Goal: Task Accomplishment & Management: Complete application form

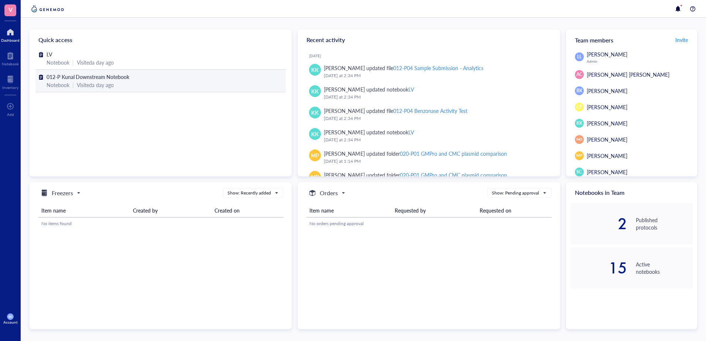
click at [110, 82] on div "Visited a day ago" at bounding box center [95, 85] width 37 height 8
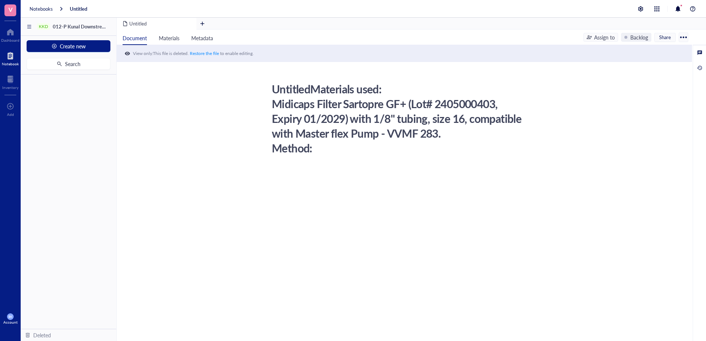
click at [302, 95] on div "UntitledMaterials used: Midicaps Filter Sartopre GF+ (Lot# 2405000403, Expiry 0…" at bounding box center [399, 118] width 263 height 77
click at [10, 34] on div at bounding box center [10, 32] width 18 height 12
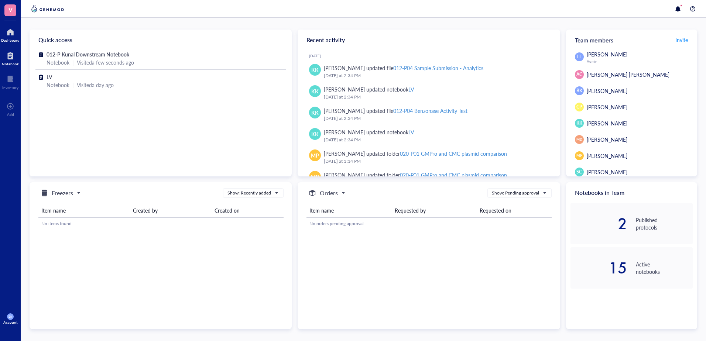
click at [1, 57] on div "Notebook" at bounding box center [10, 58] width 21 height 21
click at [8, 55] on div at bounding box center [10, 56] width 17 height 12
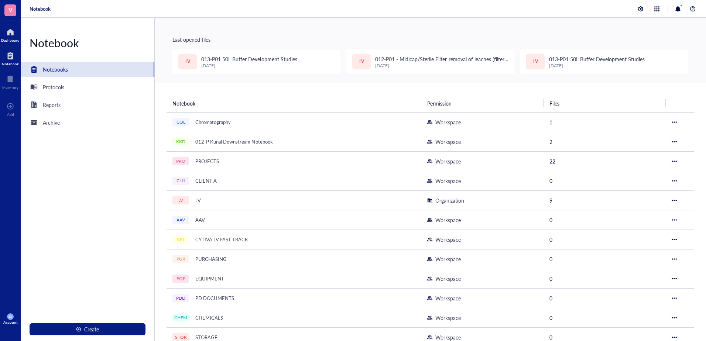
click at [16, 34] on div at bounding box center [10, 32] width 18 height 12
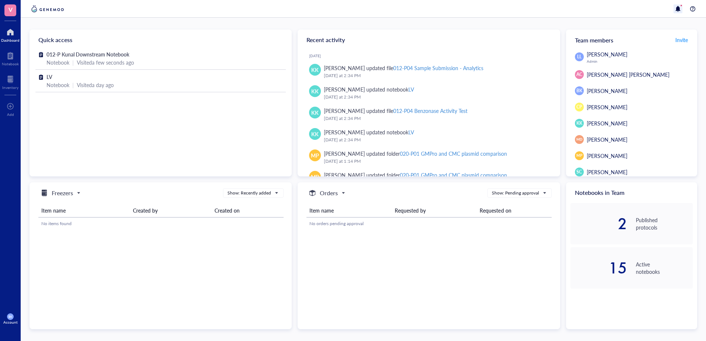
click at [676, 9] on div at bounding box center [677, 8] width 9 height 9
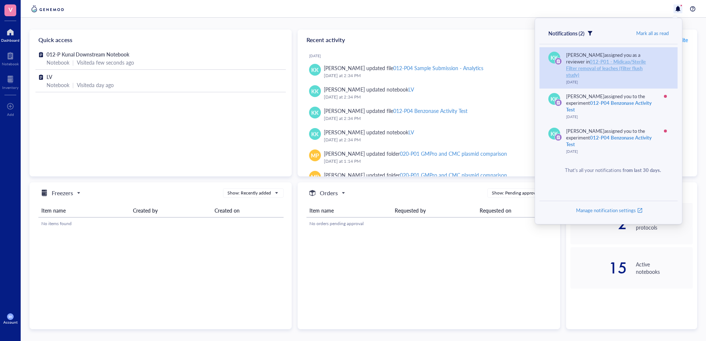
click at [599, 59] on div "012-P01 - Midicap/Sterile Filter removal of leaches (filter flush study)" at bounding box center [606, 68] width 80 height 20
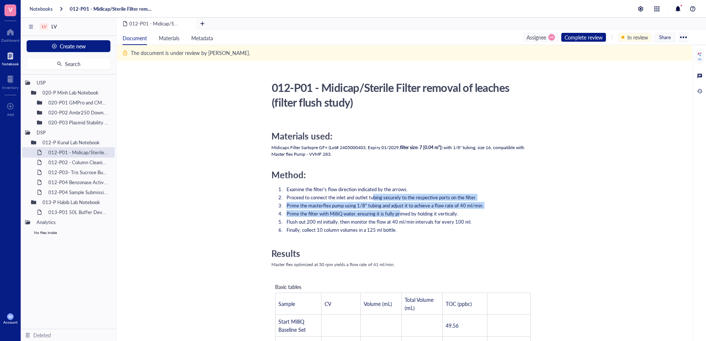
drag, startPoint x: 373, startPoint y: 194, endPoint x: 399, endPoint y: 216, distance: 34.1
click at [399, 216] on ol "Examine the filter's flow direction indicated by the arrows. Proceed to connect…" at bounding box center [402, 209] width 263 height 50
drag, startPoint x: 399, startPoint y: 216, endPoint x: 392, endPoint y: 214, distance: 7.2
click at [392, 214] on span "Prime the filter with MilliQ water, ensuring it is fully primed by holding it v…" at bounding box center [372, 213] width 172 height 7
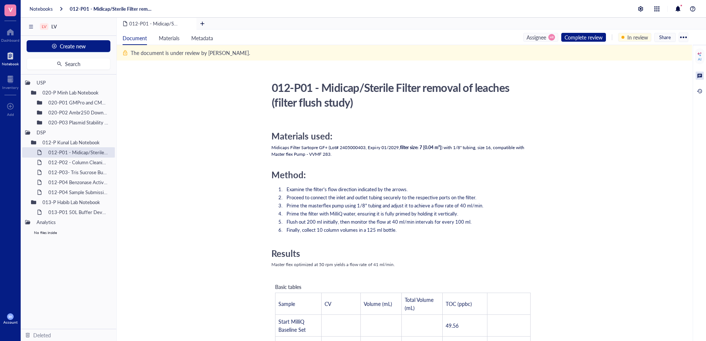
click at [698, 76] on div at bounding box center [699, 76] width 8 height 8
click at [423, 136] on div "Materials used:" at bounding box center [402, 136] width 263 height 11
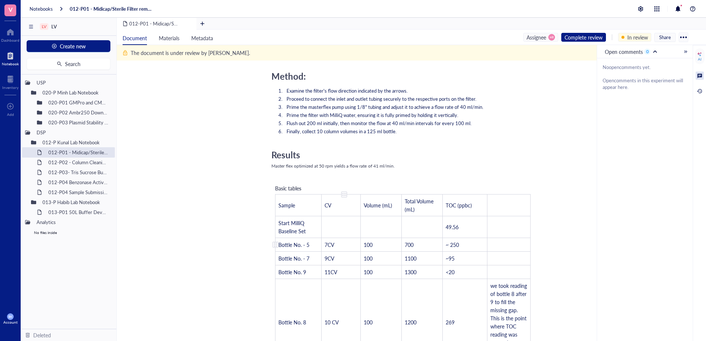
scroll to position [197, 0]
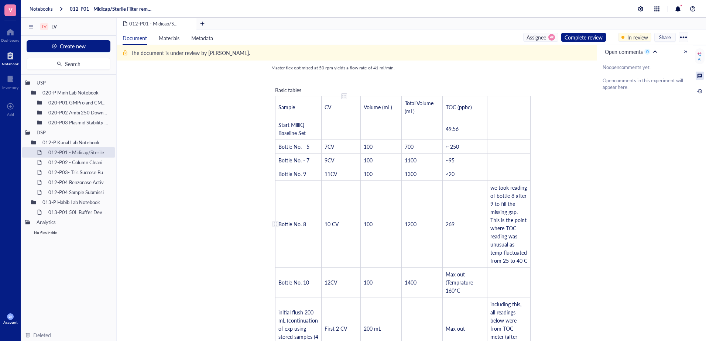
drag, startPoint x: 298, startPoint y: 123, endPoint x: 343, endPoint y: 189, distance: 79.9
click at [343, 189] on tbody "Sample CV Volume (mL) Total Volume (mL) TOC (ppbc) ﻿ Start MilliQ Baseline Set …" at bounding box center [402, 283] width 255 height 375
drag, startPoint x: 392, startPoint y: 173, endPoint x: 346, endPoint y: 185, distance: 46.6
click at [346, 185] on tbody "Sample CV Volume (mL) Total Volume (mL) TOC (ppbc) ﻿ Start MilliQ Baseline Set …" at bounding box center [402, 283] width 255 height 375
click at [358, 211] on td "10 CV" at bounding box center [340, 224] width 39 height 87
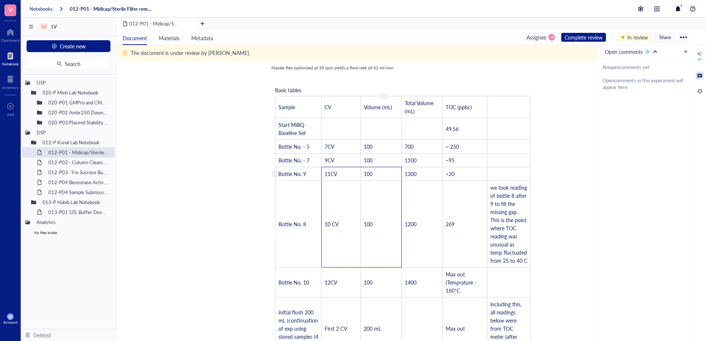
click at [376, 173] on td "100" at bounding box center [381, 174] width 41 height 14
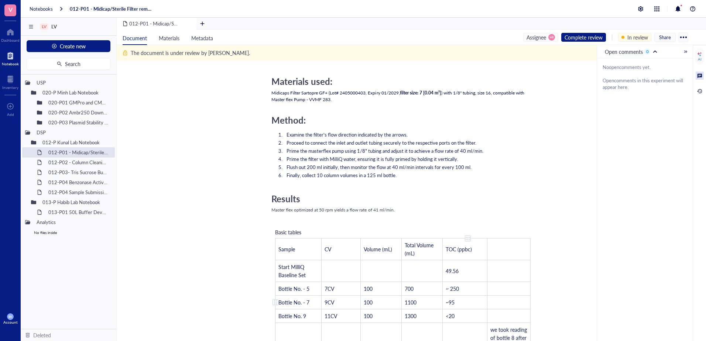
scroll to position [0, 0]
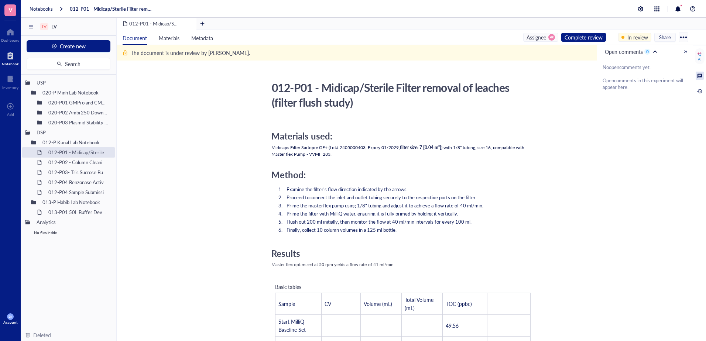
click at [414, 147] on span "filter size: 7 [0.04 m²]" at bounding box center [420, 147] width 41 height 6
drag, startPoint x: 428, startPoint y: 149, endPoint x: 444, endPoint y: 145, distance: 16.2
click at [444, 145] on div "Midicaps Filter Sartopre GF+ (Lot# 2405000403, Expiry 01/2029, filter size: 7 […" at bounding box center [402, 150] width 263 height 13
drag, startPoint x: 444, startPoint y: 145, endPoint x: 454, endPoint y: 146, distance: 10.0
click at [454, 146] on span ") with 1/8" tubing, size 16, compatible with Master flex Pump - VVMF 283." at bounding box center [398, 150] width 254 height 13
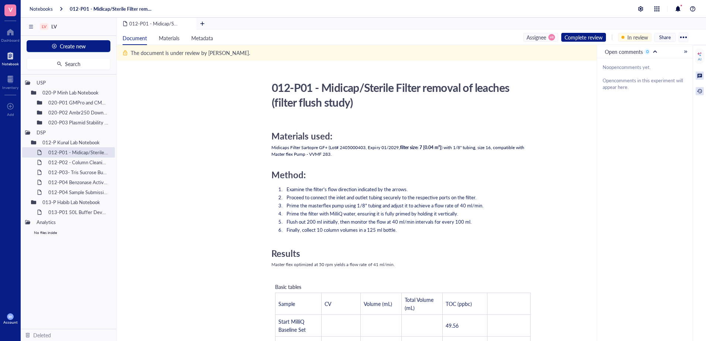
click at [701, 88] on div at bounding box center [699, 91] width 8 height 8
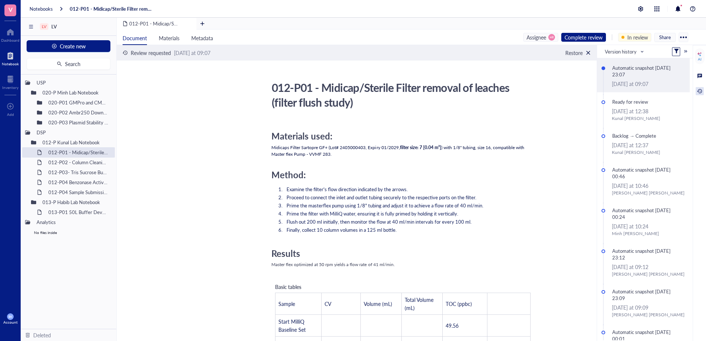
click at [702, 91] on div at bounding box center [699, 91] width 8 height 8
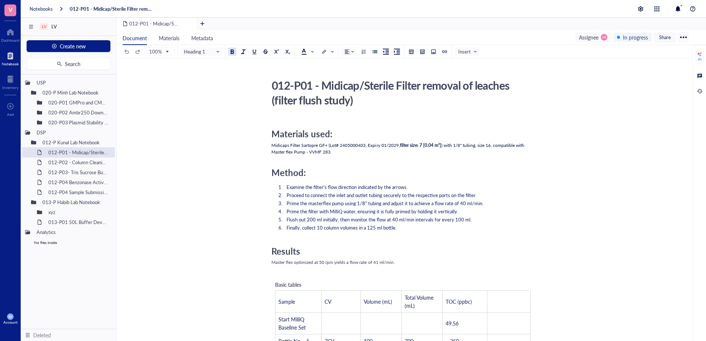
click at [13, 11] on span "V" at bounding box center [10, 10] width 12 height 12
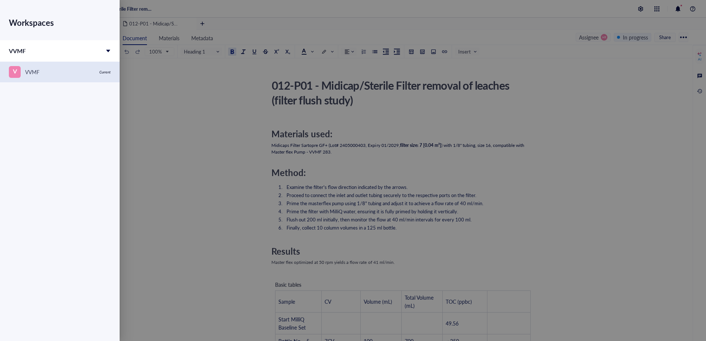
click at [89, 72] on div "V VVMF" at bounding box center [52, 72] width 86 height 12
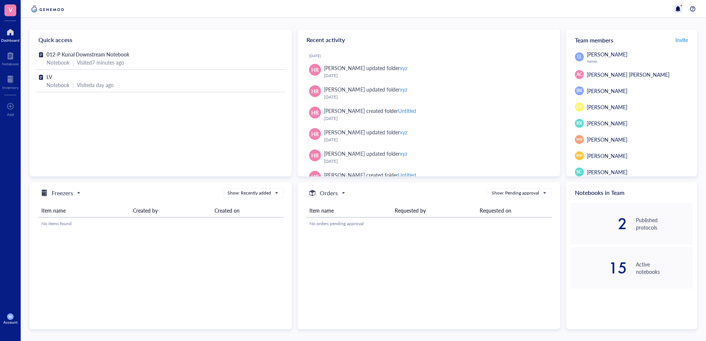
click at [679, 8] on div at bounding box center [677, 8] width 9 height 9
click at [620, 13] on div at bounding box center [363, 9] width 685 height 18
click at [11, 34] on div at bounding box center [10, 32] width 18 height 12
click at [9, 9] on span "V" at bounding box center [10, 9] width 4 height 9
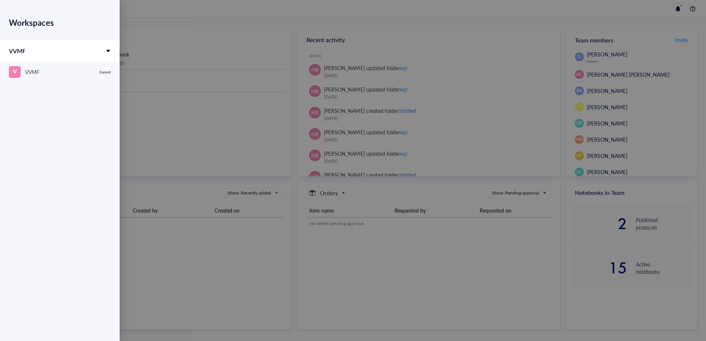
click at [297, 16] on div at bounding box center [353, 170] width 706 height 341
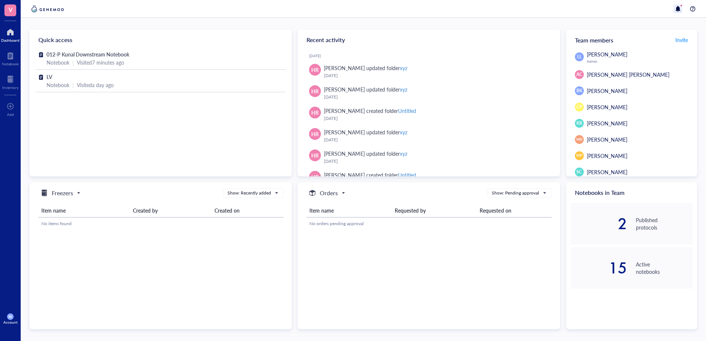
click at [676, 7] on div at bounding box center [677, 8] width 9 height 9
click at [642, 7] on div at bounding box center [363, 9] width 685 height 18
click at [14, 14] on span "V" at bounding box center [10, 10] width 12 height 12
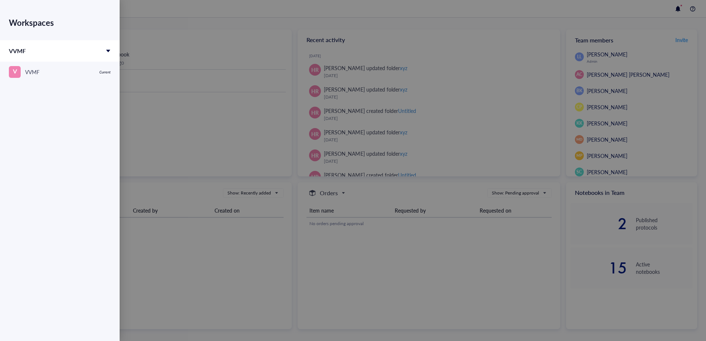
click at [110, 51] on icon at bounding box center [108, 50] width 5 height 5
click at [203, 30] on div at bounding box center [353, 170] width 706 height 341
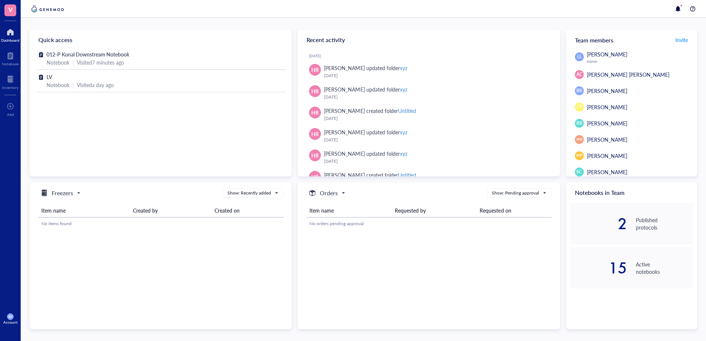
click at [601, 93] on span "[PERSON_NAME]" at bounding box center [606, 90] width 41 height 7
click at [675, 10] on div at bounding box center [677, 8] width 9 height 9
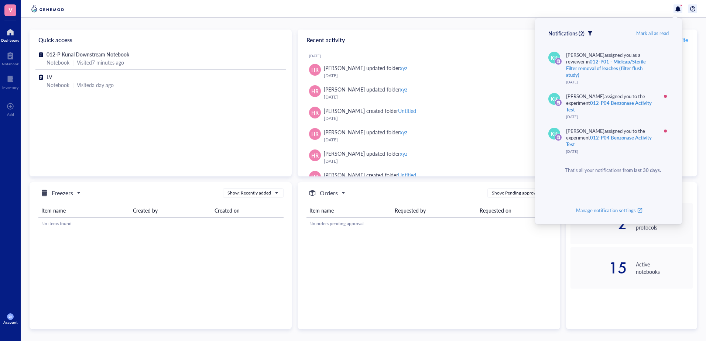
click at [690, 10] on div at bounding box center [692, 8] width 9 height 9
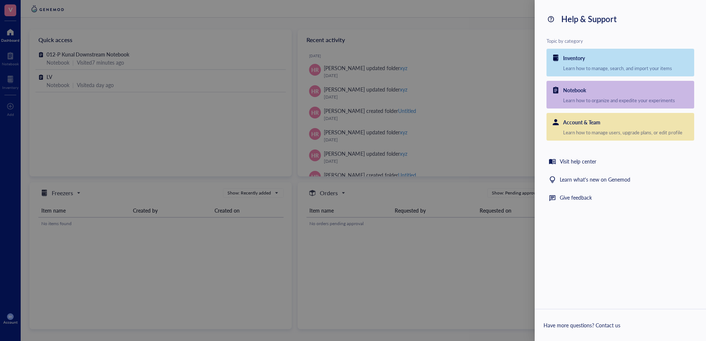
click at [469, 37] on div at bounding box center [353, 170] width 706 height 341
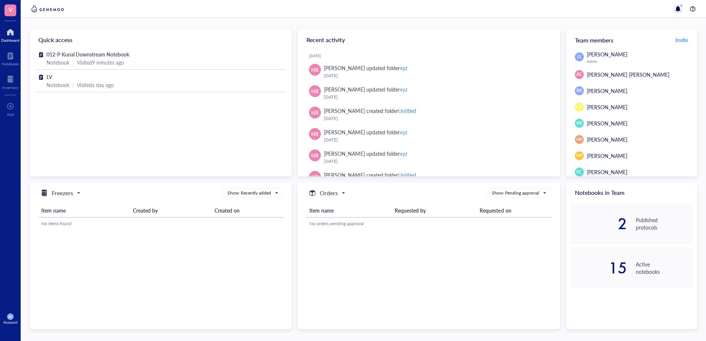
click at [675, 9] on div at bounding box center [677, 8] width 9 height 9
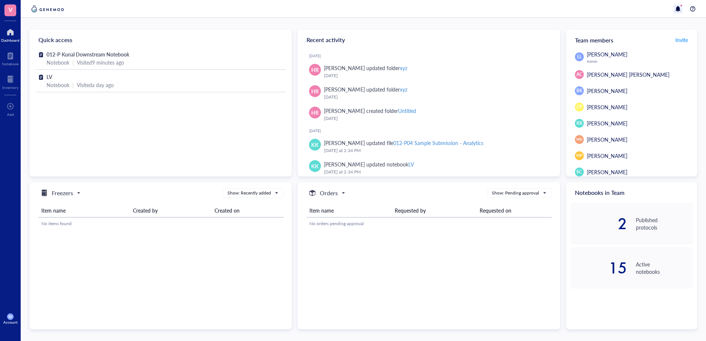
click at [677, 11] on div at bounding box center [677, 8] width 9 height 9
click at [497, 12] on div at bounding box center [363, 9] width 685 height 18
click at [675, 12] on div at bounding box center [677, 8] width 9 height 9
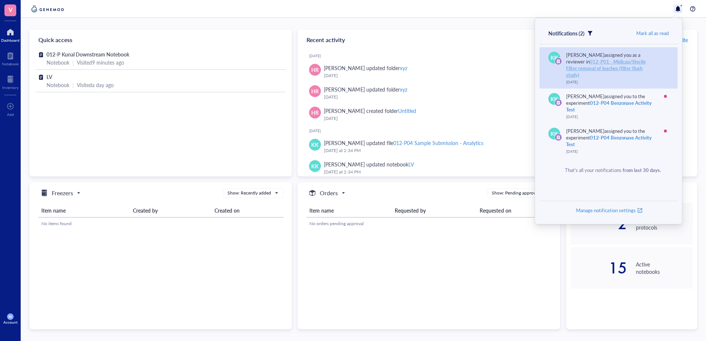
click at [601, 66] on div "012-P01 - Midicap/Sterile Filter removal of leaches (filter flush study)" at bounding box center [606, 68] width 80 height 20
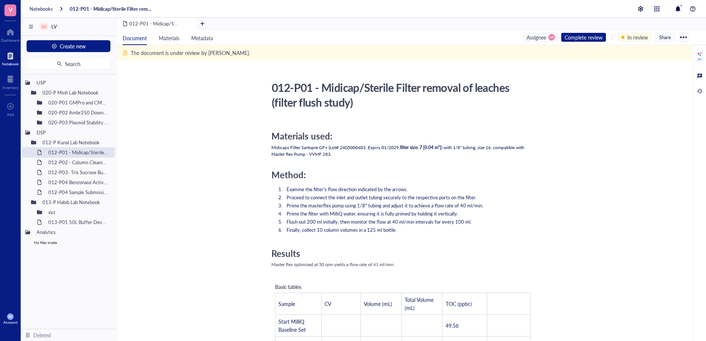
click at [399, 203] on span "Prime the masterflex pump using 1/8" tubing and adjust it to achieve a flow rat…" at bounding box center [384, 205] width 197 height 7
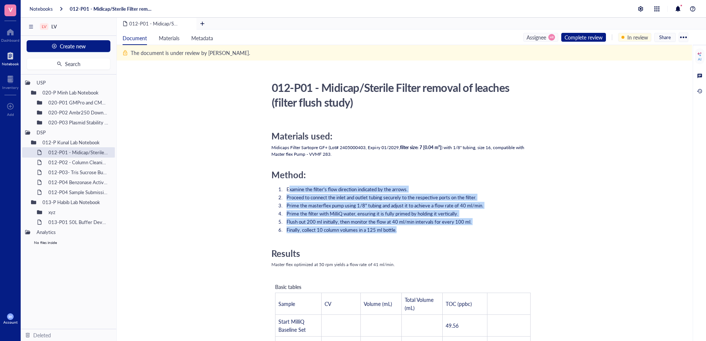
drag, startPoint x: 289, startPoint y: 189, endPoint x: 407, endPoint y: 231, distance: 125.3
click at [407, 231] on ol "Examine the filter's flow direction indicated by the arrows. Proceed to connect…" at bounding box center [402, 209] width 263 height 50
drag, startPoint x: 407, startPoint y: 231, endPoint x: 398, endPoint y: 232, distance: 9.3
click at [398, 232] on li "Finally, collect 10 column volumes in a 125 ml bottle." at bounding box center [408, 230] width 251 height 7
drag, startPoint x: 287, startPoint y: 187, endPoint x: 399, endPoint y: 228, distance: 118.5
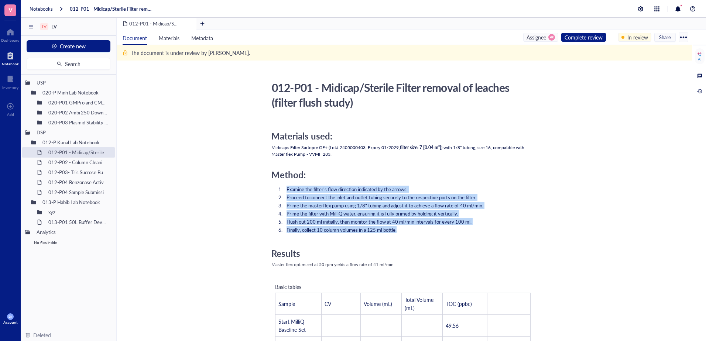
click at [399, 228] on ol "Examine the filter's flow direction indicated by the arrows. Proceed to connect…" at bounding box center [402, 209] width 263 height 50
drag, startPoint x: 399, startPoint y: 228, endPoint x: 380, endPoint y: 206, distance: 29.1
drag, startPoint x: 380, startPoint y: 206, endPoint x: 393, endPoint y: 201, distance: 13.8
click at [393, 201] on ol "Examine the filter's flow direction indicated by the arrows. Proceed to connect…" at bounding box center [402, 209] width 263 height 50
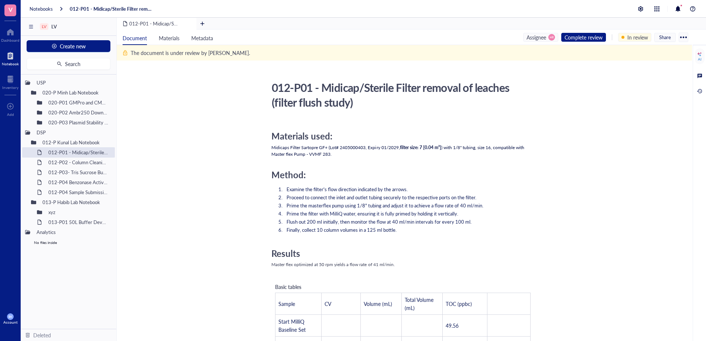
click at [698, 80] on div "AI" at bounding box center [699, 71] width 10 height 47
click at [698, 77] on div at bounding box center [699, 76] width 8 height 8
click at [525, 99] on div "012-P01 - Midicap/Sterile Filter removal of leaches (filter flush study)" at bounding box center [399, 94] width 263 height 33
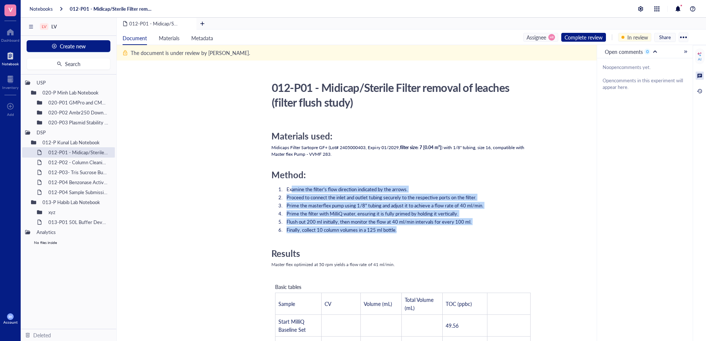
drag, startPoint x: 292, startPoint y: 187, endPoint x: 404, endPoint y: 231, distance: 120.1
click at [404, 231] on ol "Examine the filter's flow direction indicated by the arrows. Proceed to connect…" at bounding box center [402, 209] width 263 height 50
drag, startPoint x: 404, startPoint y: 231, endPoint x: 355, endPoint y: 207, distance: 54.8
drag, startPoint x: 355, startPoint y: 207, endPoint x: 336, endPoint y: 202, distance: 19.5
click at [336, 202] on span "Prime the masterflex pump using 1/8" tubing and adjust it to achieve a flow rat…" at bounding box center [384, 205] width 197 height 7
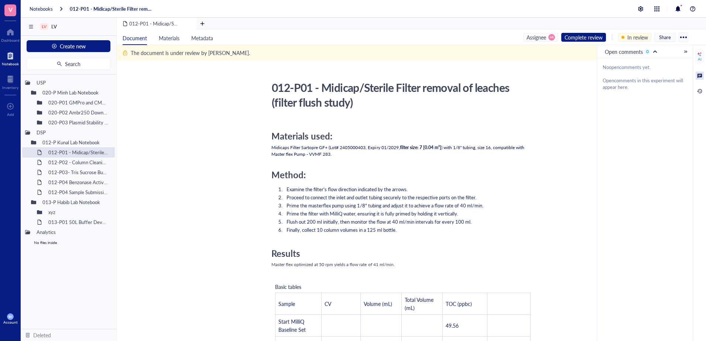
click at [342, 204] on span "Prime the masterflex pump using 1/8" tubing and adjust it to achieve a flow rat…" at bounding box center [384, 205] width 197 height 7
click at [625, 83] on div "No open comments yet. Open comments in this experiment will appear here." at bounding box center [644, 77] width 85 height 27
click at [597, 37] on div "Complete review" at bounding box center [583, 37] width 38 height 8
click at [582, 50] on div "Approve" at bounding box center [583, 50] width 19 height 8
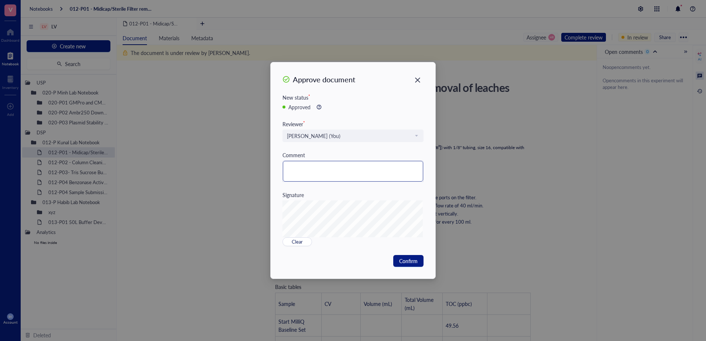
click at [333, 169] on textarea at bounding box center [353, 171] width 140 height 21
type textarea "f"
type textarea "fg"
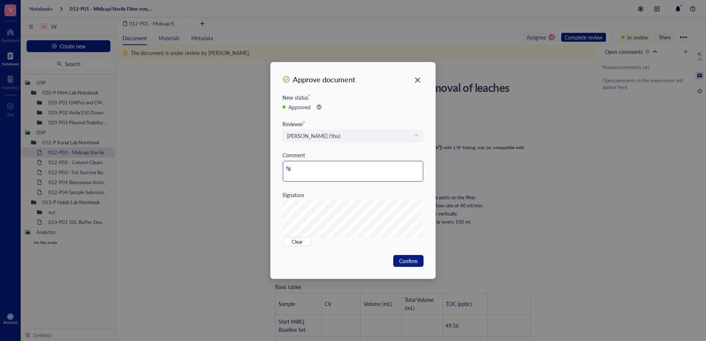
type textarea "fgD"
type textarea "fgDv"
type textarea "fgDvf"
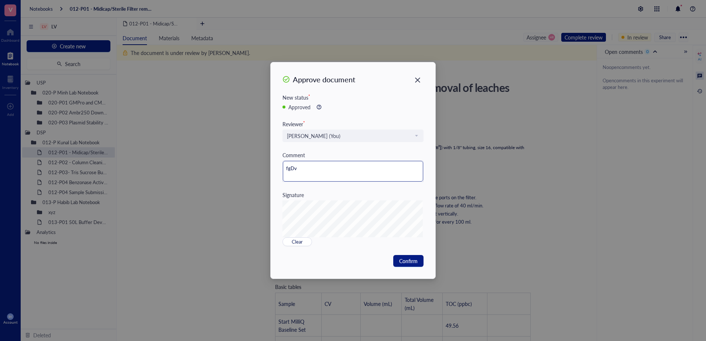
type textarea "fgDvf"
type textarea "fgDv"
type textarea "fgD"
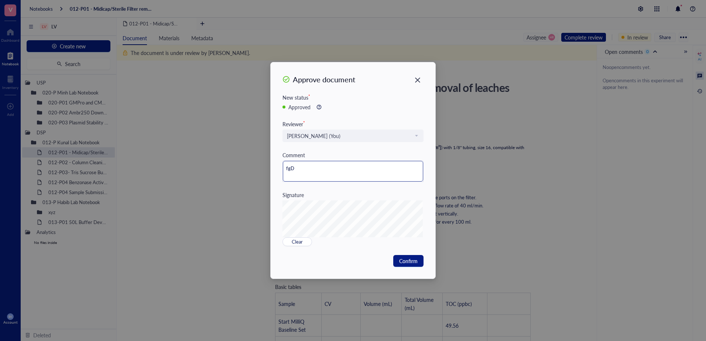
type textarea "fg"
type textarea "f"
click at [420, 79] on icon "Close" at bounding box center [417, 80] width 7 height 7
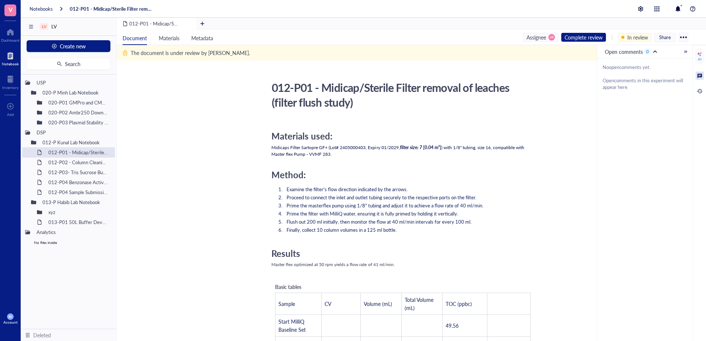
drag, startPoint x: 441, startPoint y: 171, endPoint x: 487, endPoint y: 193, distance: 51.2
drag, startPoint x: 487, startPoint y: 193, endPoint x: 454, endPoint y: 195, distance: 32.9
click at [454, 195] on span "Proceed to connect the inlet and outlet tubing securely to the respective ports…" at bounding box center [381, 197] width 190 height 7
click at [401, 208] on span "Prime the masterflex pump using 1/8" tubing and adjust it to achieve a flow rat…" at bounding box center [384, 205] width 197 height 7
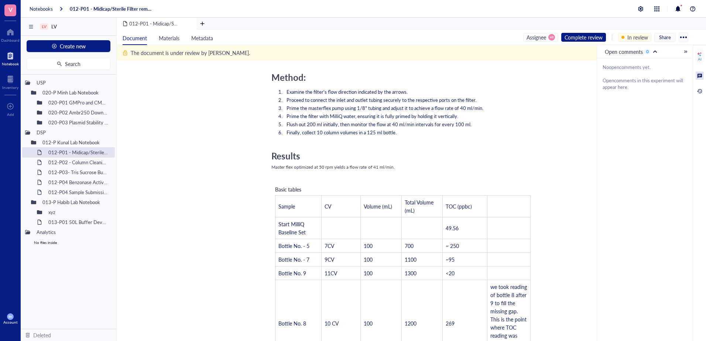
scroll to position [99, 0]
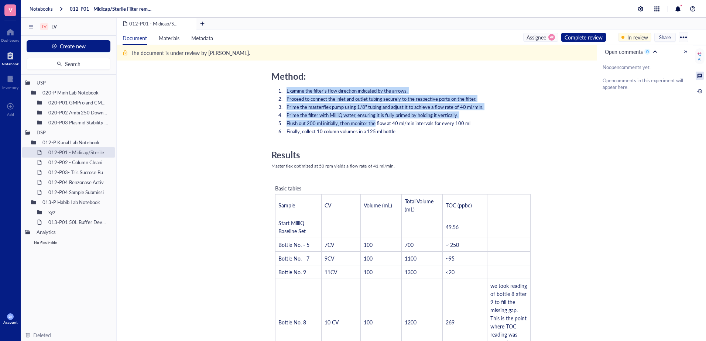
drag, startPoint x: 288, startPoint y: 87, endPoint x: 376, endPoint y: 120, distance: 93.2
click at [376, 120] on ol "Examine the filter's flow direction indicated by the arrows. Proceed to connect…" at bounding box center [402, 111] width 263 height 50
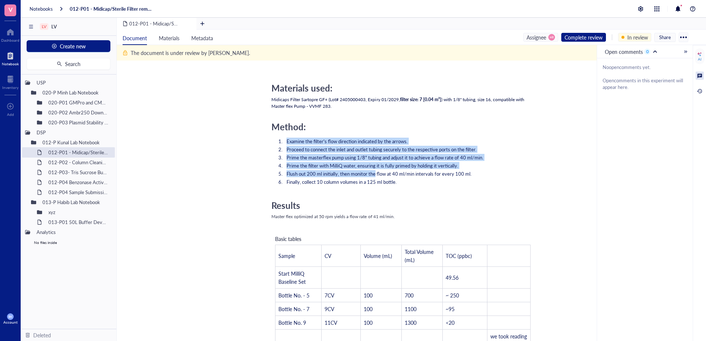
scroll to position [0, 0]
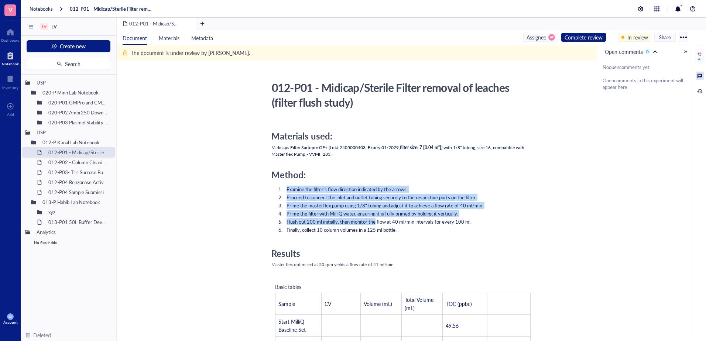
click at [340, 203] on span "Prime the masterflex pump using 1/8" tubing and adjust it to achieve a flow rat…" at bounding box center [384, 205] width 197 height 7
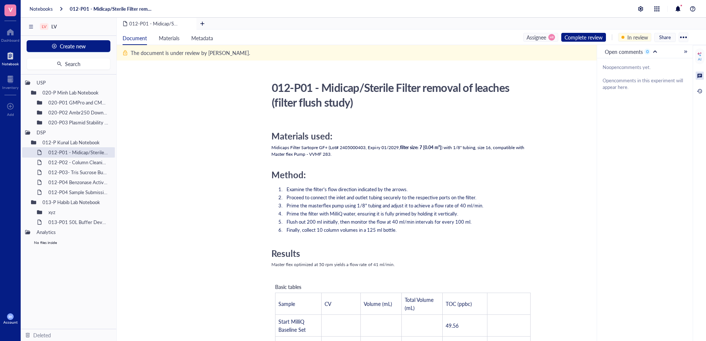
click at [356, 197] on span "Proceed to connect the inlet and outlet tubing securely to the respective ports…" at bounding box center [381, 197] width 190 height 7
click at [369, 200] on span "Proceed to connect the inlet and outlet tubing securely to the respective ports…" at bounding box center [381, 197] width 190 height 7
drag, startPoint x: 369, startPoint y: 200, endPoint x: 379, endPoint y: 206, distance: 11.4
click at [380, 205] on span "Prime the masterflex pump using 1/8" tubing and adjust it to achieve a flow rat…" at bounding box center [384, 205] width 197 height 7
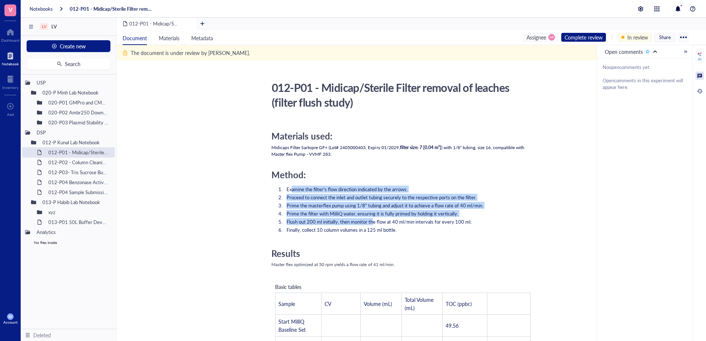
drag, startPoint x: 292, startPoint y: 185, endPoint x: 373, endPoint y: 222, distance: 88.7
click at [373, 222] on ol "Examine the filter's flow direction indicated by the arrows. Proceed to connect…" at bounding box center [402, 209] width 263 height 50
drag, startPoint x: 373, startPoint y: 222, endPoint x: 367, endPoint y: 211, distance: 11.7
click at [367, 211] on span "Prime the filter with MilliQ water, ensuring it is fully primed by holding it v…" at bounding box center [372, 213] width 172 height 7
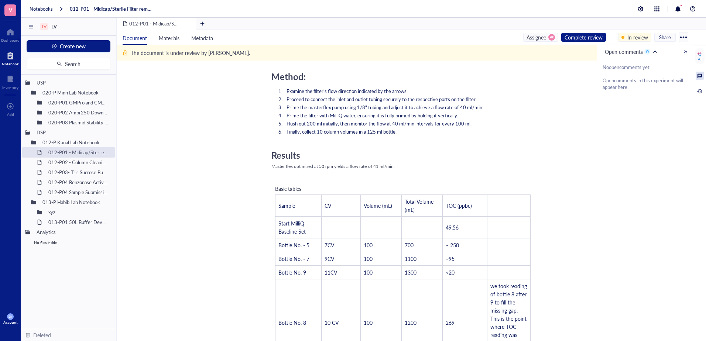
scroll to position [99, 0]
click at [344, 244] on td "7CV" at bounding box center [340, 245] width 39 height 14
click at [345, 244] on td "7CV" at bounding box center [340, 245] width 39 height 14
click at [333, 247] on span "7CV" at bounding box center [329, 244] width 10 height 7
click at [382, 107] on span "Prime the masterflex pump using 1/8" tubing and adjust it to achieve a flow rat…" at bounding box center [384, 106] width 197 height 7
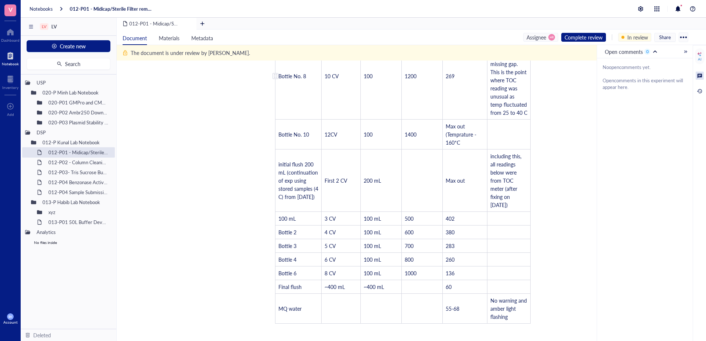
scroll to position [492, 0]
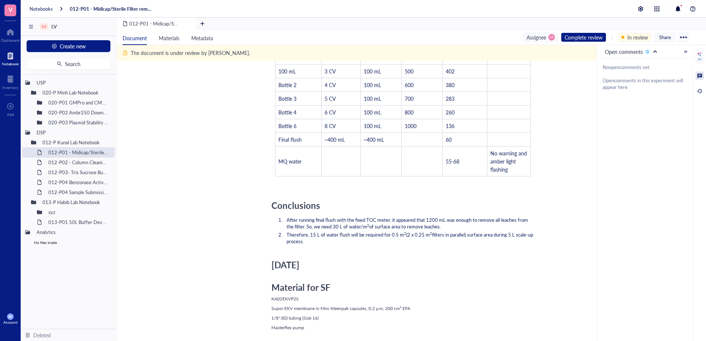
click at [315, 222] on span "After running final flush with the fixed TOC meter, it appeared that 1200 mL wa…" at bounding box center [407, 223] width 242 height 14
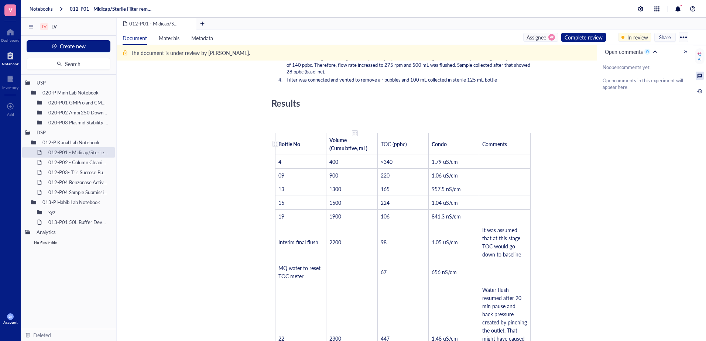
scroll to position [689, 0]
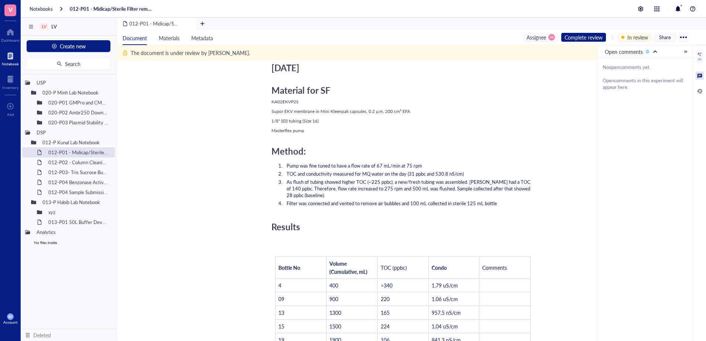
click at [346, 232] on div "Results" at bounding box center [402, 226] width 263 height 11
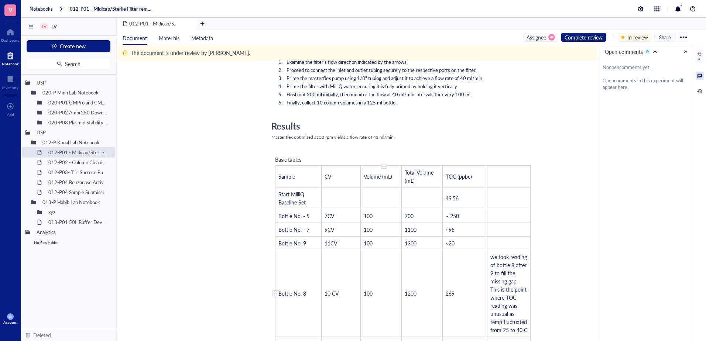
scroll to position [0, 0]
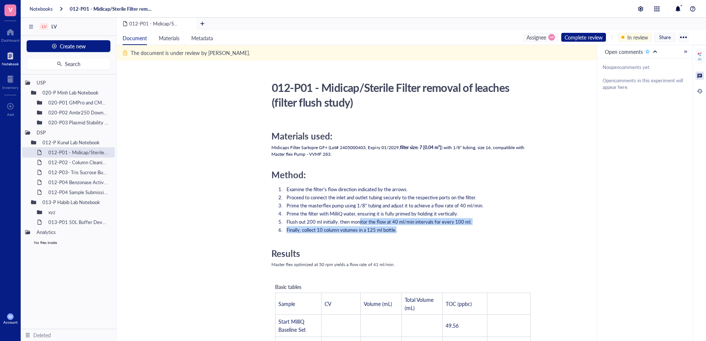
drag, startPoint x: 399, startPoint y: 229, endPoint x: 361, endPoint y: 220, distance: 38.8
click at [361, 220] on ol "Examine the filter's flow direction indicated by the arrows. Proceed to connect…" at bounding box center [402, 209] width 263 height 50
click at [392, 220] on span "Flush out 200 ml initially, then monitor the flow at 40 ml/min intervals for ev…" at bounding box center [378, 221] width 185 height 7
click at [594, 37] on div "Complete review" at bounding box center [583, 37] width 38 height 8
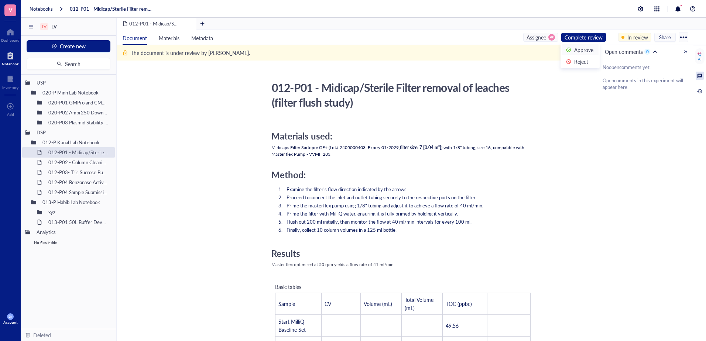
click at [583, 48] on div "Approve" at bounding box center [583, 50] width 19 height 8
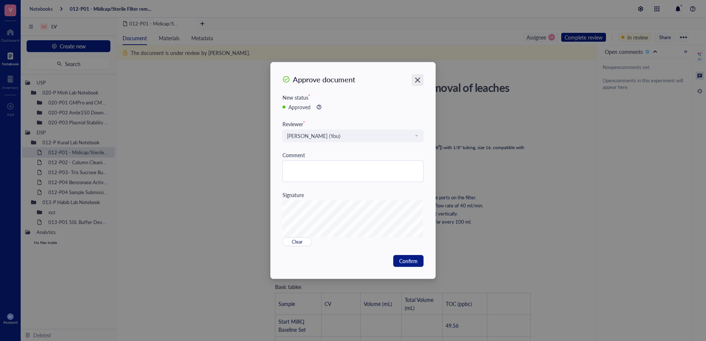
click at [416, 78] on icon "Close" at bounding box center [417, 80] width 7 height 7
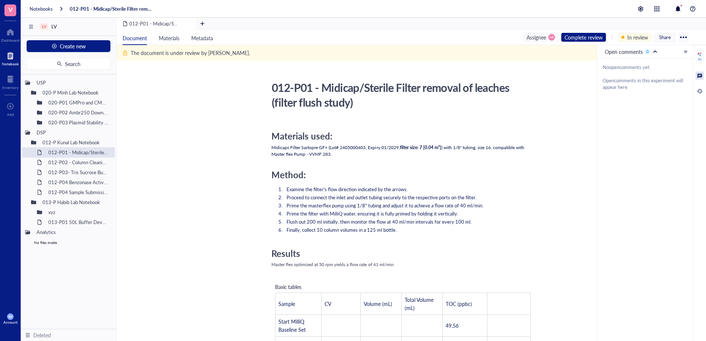
click at [581, 37] on div "Complete review" at bounding box center [583, 37] width 38 height 8
click at [577, 62] on div "Reject" at bounding box center [581, 62] width 14 height 8
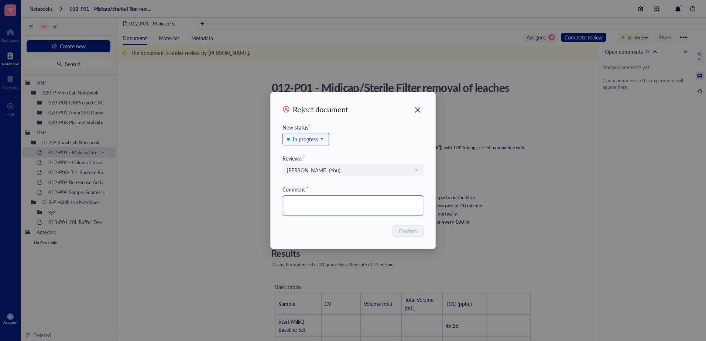
click at [312, 203] on textarea at bounding box center [353, 205] width 140 height 21
type textarea "T"
type textarea "Te"
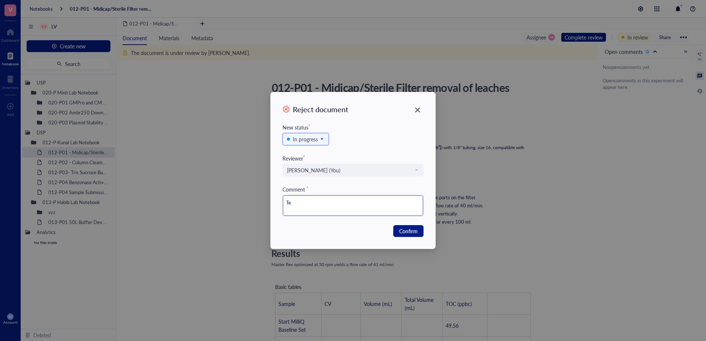
type textarea "Tes"
type textarea "Test"
click at [322, 140] on span "In progress" at bounding box center [305, 139] width 36 height 8
type textarea "Test"
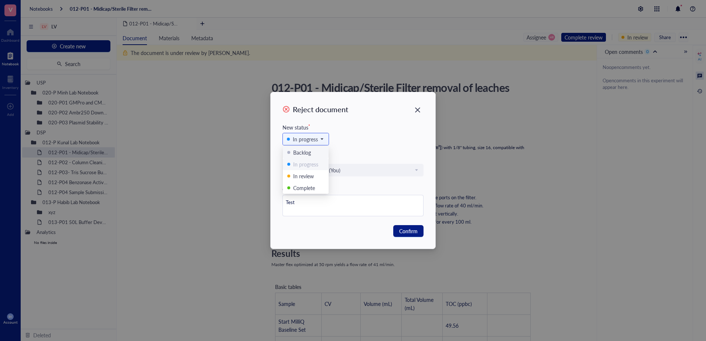
click at [350, 145] on div "1 In progress Backlog In progress In review Complete" at bounding box center [352, 142] width 141 height 23
click at [318, 140] on span "In progress" at bounding box center [305, 139] width 36 height 8
click at [356, 148] on div "In progress Backlog In progress In review Complete" at bounding box center [352, 142] width 141 height 23
click at [400, 233] on span "Confirm" at bounding box center [408, 231] width 18 height 8
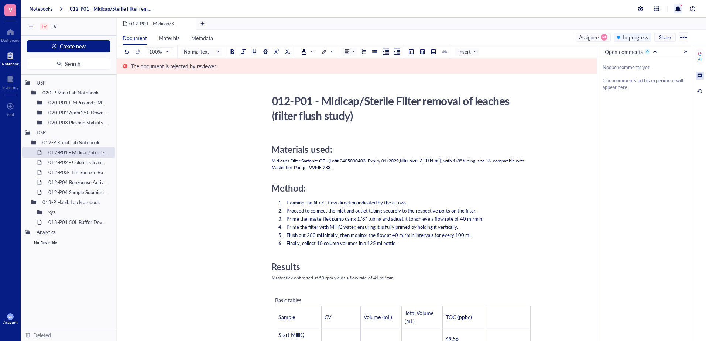
click at [678, 8] on div at bounding box center [677, 8] width 9 height 9
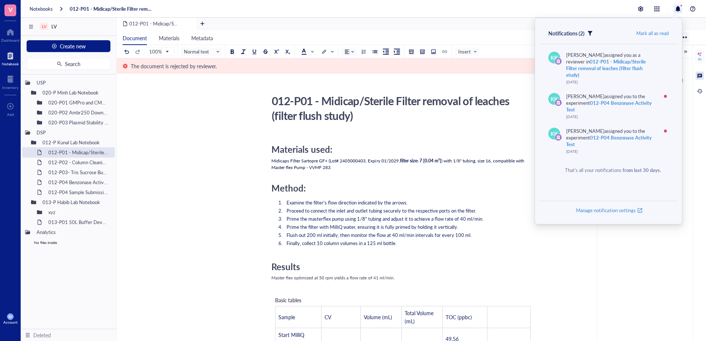
click at [482, 106] on div "012-P01 - Midicap/Sterile Filter removal of leaches (filter flush study)" at bounding box center [399, 108] width 263 height 33
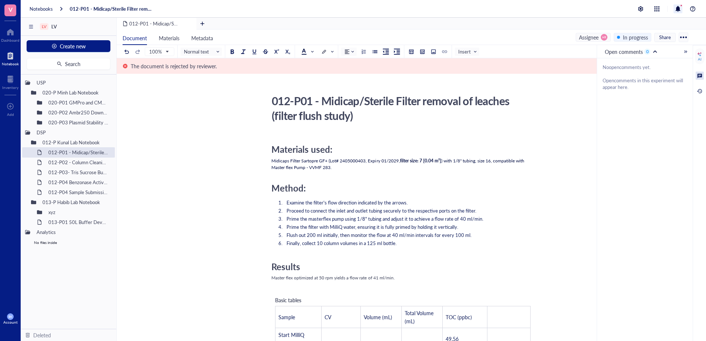
click at [681, 5] on div at bounding box center [681, 5] width 3 height 3
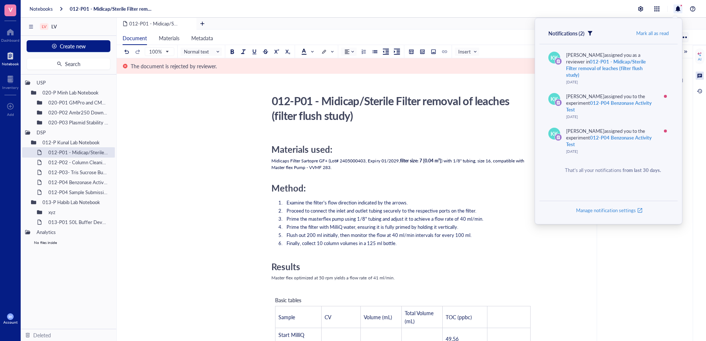
click at [693, 30] on div "Document Materials Metadata Assignee HR In progress Share 100% Normal text Inse…" at bounding box center [411, 194] width 589 height 329
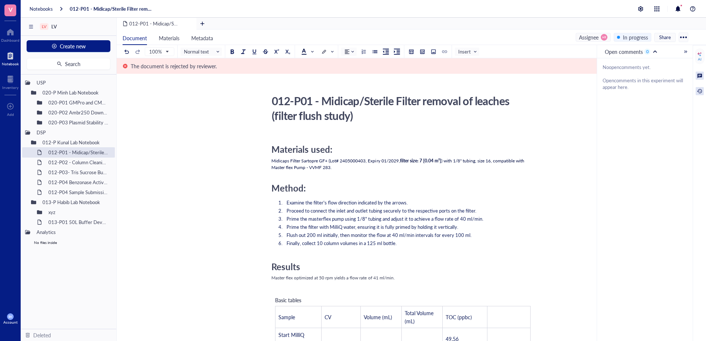
click at [699, 91] on div at bounding box center [699, 91] width 8 height 8
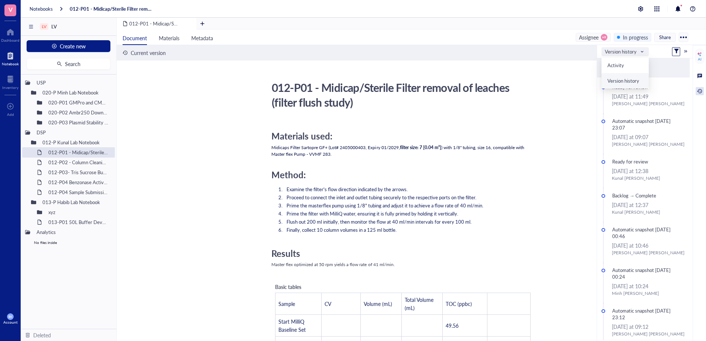
click at [632, 52] on span "Version history" at bounding box center [623, 51] width 38 height 7
click at [635, 64] on div "Activity" at bounding box center [624, 65] width 35 height 7
